Goal: Task Accomplishment & Management: Use online tool/utility

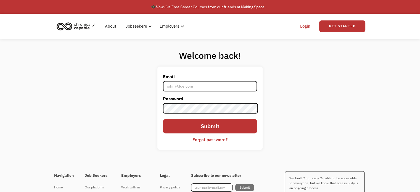
click at [199, 88] on input "Email" at bounding box center [210, 86] width 94 height 10
type input "[EMAIL_ADDRESS][DOMAIN_NAME]"
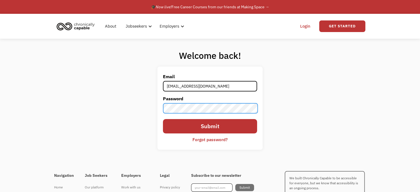
click at [163, 119] on input "Submit" at bounding box center [210, 126] width 94 height 14
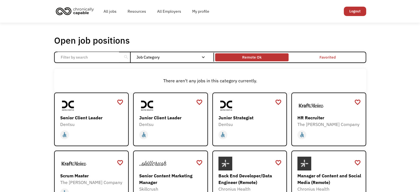
click at [266, 56] on div "Remote Ok" at bounding box center [251, 58] width 73 height 6
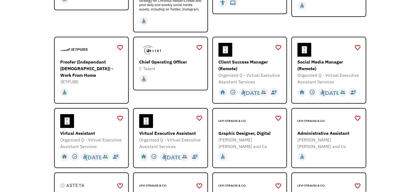
scroll to position [185, 0]
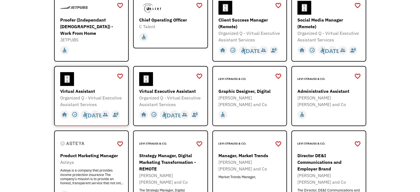
click at [80, 90] on div "Virtual Assistant" at bounding box center [92, 91] width 64 height 7
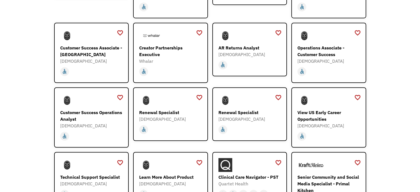
scroll to position [392, 0]
click at [62, 190] on div "accessible" at bounding box center [65, 194] width 6 height 8
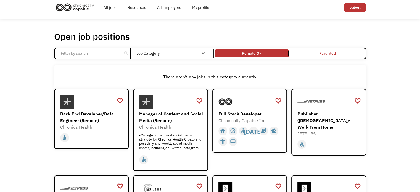
scroll to position [0, 0]
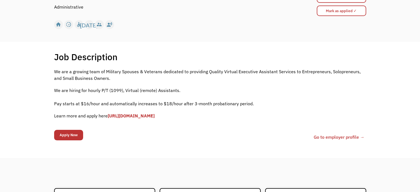
scroll to position [68, 0]
click at [52, 97] on div "Job Description Filter using keywords Search We are a growing team of Military …" at bounding box center [210, 99] width 323 height 97
click at [127, 117] on link "[URL][DOMAIN_NAME]" at bounding box center [131, 116] width 47 height 6
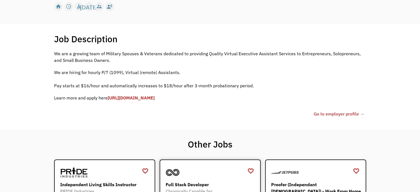
scroll to position [103, 0]
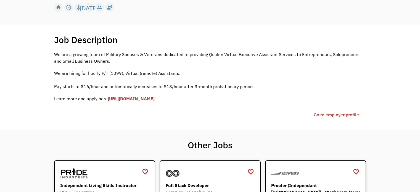
drag, startPoint x: 107, startPoint y: 100, endPoint x: 191, endPoint y: 102, distance: 84.0
click at [191, 102] on div "We are a growing team of Military Spouses & Veterans dedicated to providing Qua…" at bounding box center [210, 79] width 312 height 56
copy p "https://forms.gle/fDv2ubP8SWWtCoLp8"
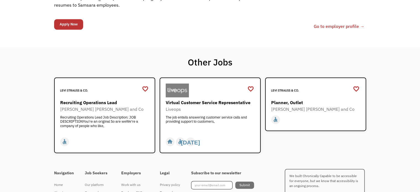
scroll to position [795, 0]
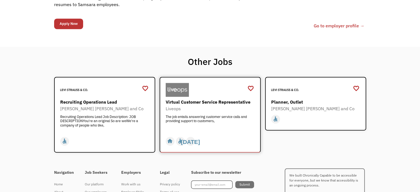
click at [212, 99] on div "Virtual Customer Service Representative" at bounding box center [211, 102] width 90 height 7
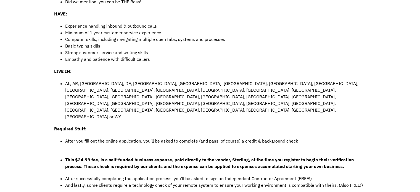
scroll to position [286, 0]
